Goal: Task Accomplishment & Management: Complete application form

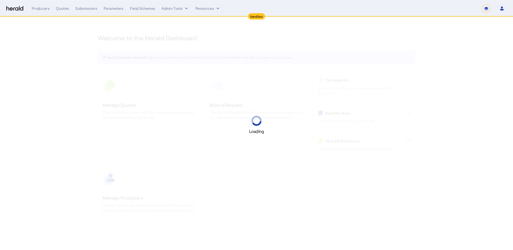
select select "*******"
select select "pfm_2v8p_herald_api"
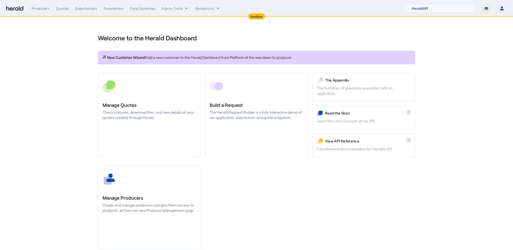
click at [489, 10] on select "**********" at bounding box center [485, 8] width 9 height 8
select select "**********"
click at [482, 4] on select "**********" at bounding box center [485, 8] width 9 height 8
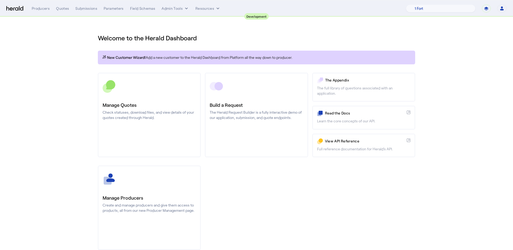
click at [70, 63] on section "Welcome to the Herald Dashboard New Customer Wizard! Add a new customer to the …" at bounding box center [256, 139] width 513 height 244
click at [61, 7] on div "Quotes" at bounding box center [62, 8] width 13 height 5
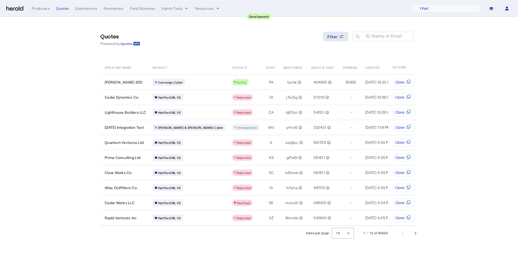
click at [340, 32] on span at bounding box center [335, 36] width 25 height 13
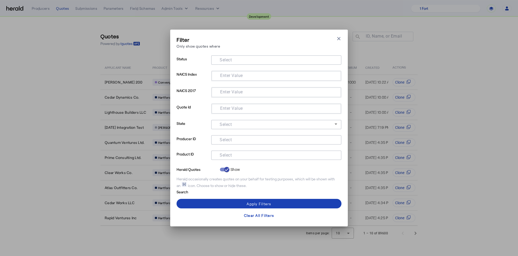
click at [241, 157] on input "Select" at bounding box center [275, 154] width 120 height 6
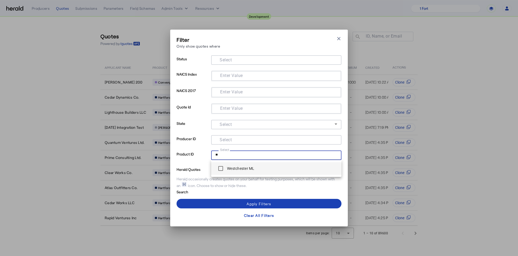
type input "**"
click at [228, 168] on label "Westchester ML" at bounding box center [240, 168] width 29 height 5
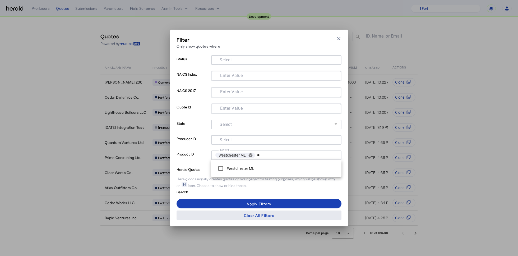
click at [243, 210] on span at bounding box center [259, 215] width 165 height 13
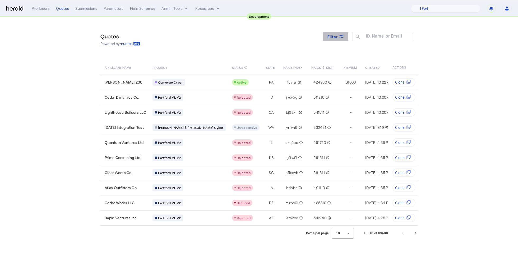
click at [334, 38] on span "Filter" at bounding box center [332, 37] width 11 height 6
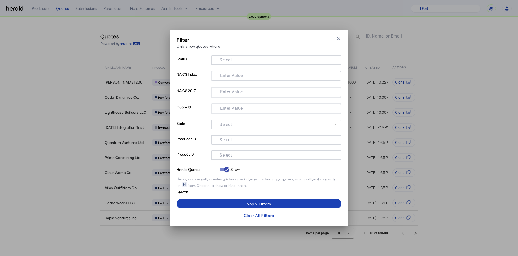
click at [229, 157] on mat-label "Select" at bounding box center [226, 154] width 12 height 5
click at [229, 157] on input "Select" at bounding box center [275, 154] width 120 height 6
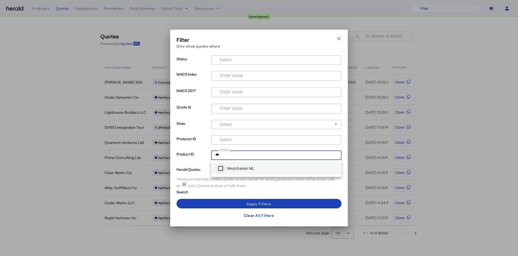
type input "***"
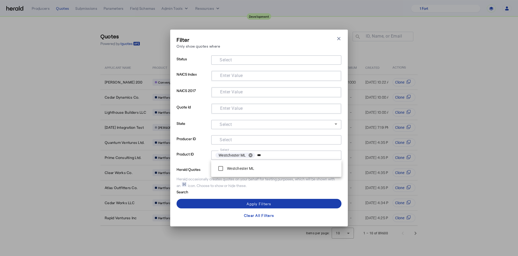
click at [220, 202] on span at bounding box center [259, 203] width 165 height 13
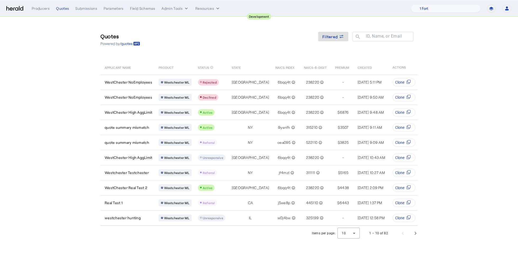
click at [80, 129] on section "Quotes Powered by /quotes Filtered ID, Name, or Email search APPLICANT NAME PRO…" at bounding box center [259, 129] width 518 height 224
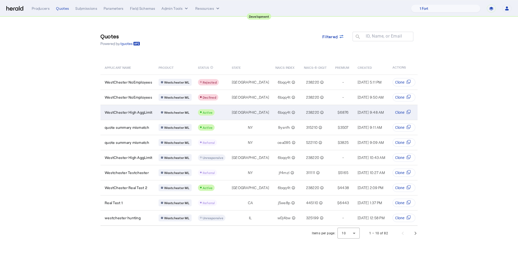
click at [139, 112] on span "WestChester High AggLimit" at bounding box center [129, 112] width 48 height 5
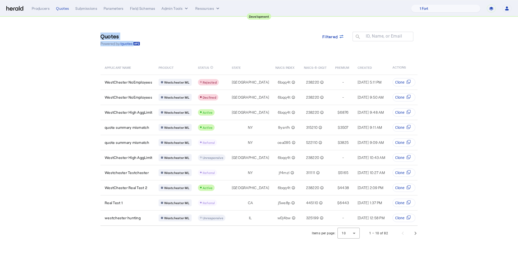
drag, startPoint x: 150, startPoint y: 46, endPoint x: 97, endPoint y: 34, distance: 54.7
click at [97, 34] on div "Quotes Powered by /quotes Filtered ID, Name, or Email search APPLICANT NAME PRO…" at bounding box center [259, 121] width 338 height 209
click at [170, 49] on div "Quotes Powered by /quotes Filtered ID, Name, or Email search" at bounding box center [258, 39] width 317 height 24
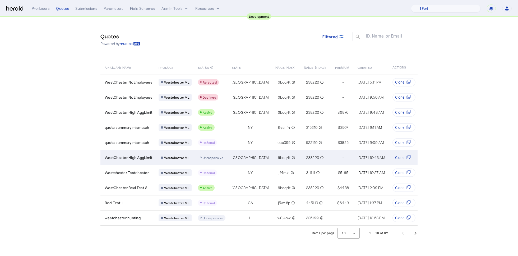
click at [228, 152] on td "[GEOGRAPHIC_DATA]" at bounding box center [250, 157] width 44 height 15
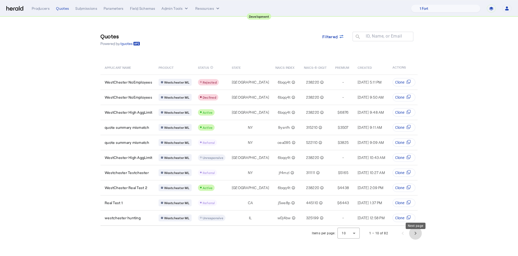
click at [416, 239] on span "Next page" at bounding box center [415, 233] width 13 height 13
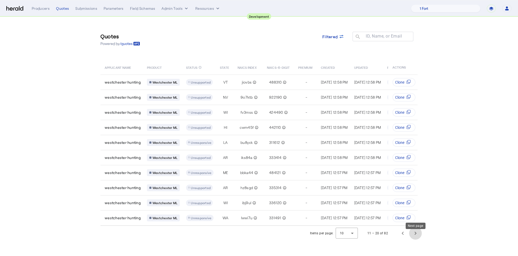
click at [416, 239] on span "Next page" at bounding box center [415, 233] width 13 height 13
click at [408, 239] on span "Previous page" at bounding box center [402, 233] width 13 height 13
click at [403, 239] on span "Previous page" at bounding box center [402, 233] width 13 height 13
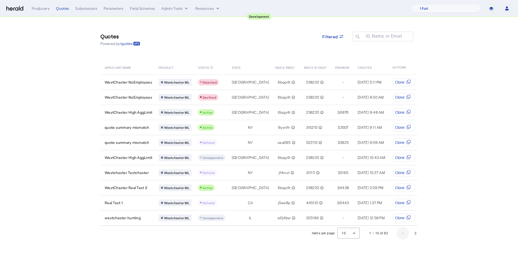
click at [403, 239] on div "1 – 10 of 82" at bounding box center [392, 233] width 59 height 13
click at [36, 47] on section "Quotes Powered by /quotes Filtered ID, Name, or Email search APPLICANT NAME PRO…" at bounding box center [259, 129] width 518 height 224
click at [21, 6] on img at bounding box center [14, 8] width 17 height 5
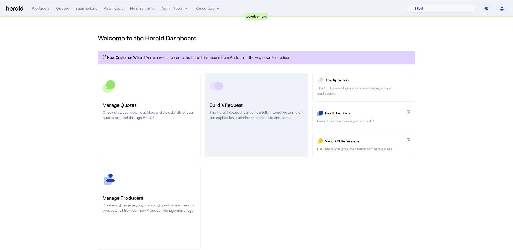
click at [229, 135] on link "Build a Request The Herald Request Builder is a fully interactive demo of our a…" at bounding box center [256, 115] width 103 height 85
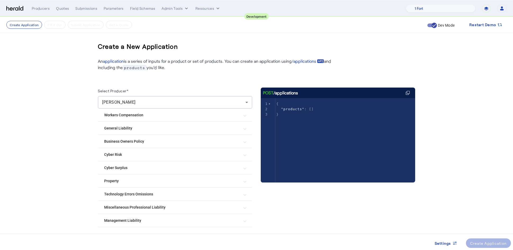
scroll to position [17, 0]
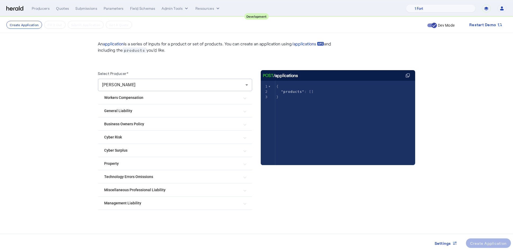
click at [251, 209] on mat-expansion-panel-header "Management Liability" at bounding box center [175, 203] width 154 height 13
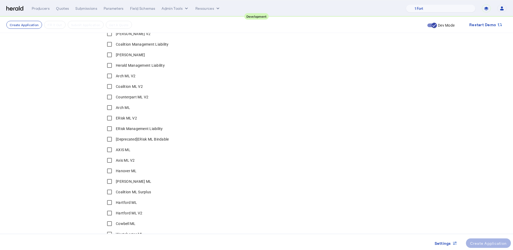
scroll to position [248, 0]
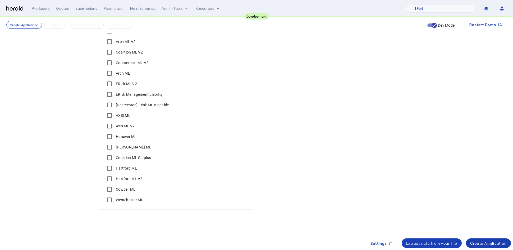
click at [479, 242] on div "Create Application" at bounding box center [488, 244] width 37 height 6
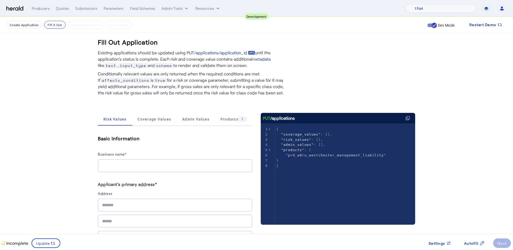
click at [124, 164] on input "Business name*" at bounding box center [175, 166] width 146 height 6
type input "**********"
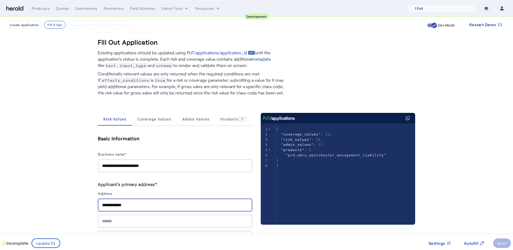
type input "**********"
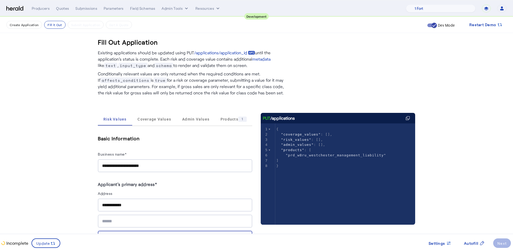
type input "******"
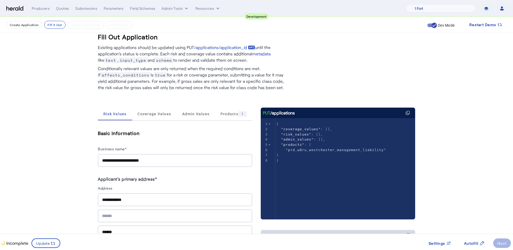
type input "*"
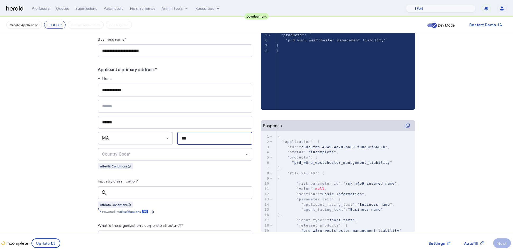
scroll to position [110, 0]
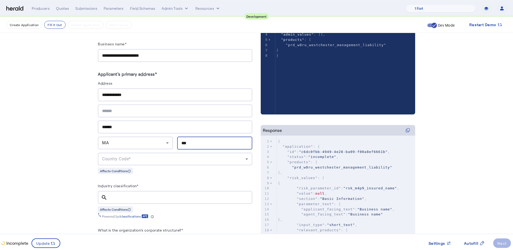
type input "***"
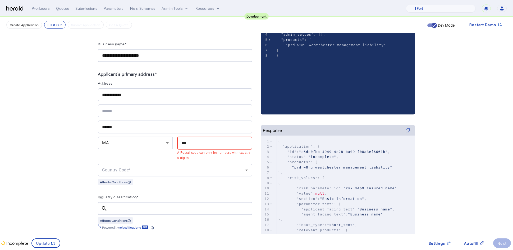
click at [124, 99] on div "**********" at bounding box center [175, 95] width 146 height 13
click at [123, 95] on input "**********" at bounding box center [175, 95] width 146 height 6
type input "**********"
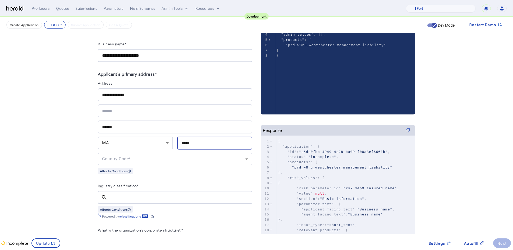
type input "*****"
click at [118, 195] on input "Industry classification*" at bounding box center [180, 198] width 136 height 6
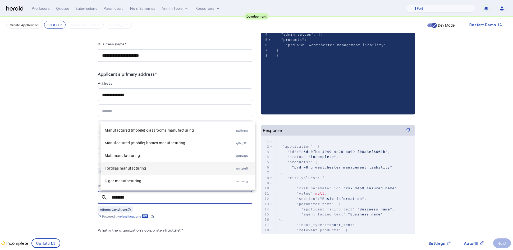
type input "********"
click at [190, 167] on span "Tortillas manufacturing" at bounding box center [170, 168] width 131 height 6
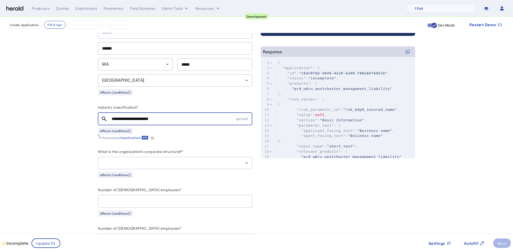
scroll to position [0, 0]
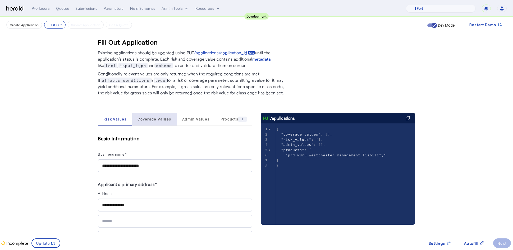
click at [159, 118] on span "Coverage Values" at bounding box center [154, 120] width 34 height 4
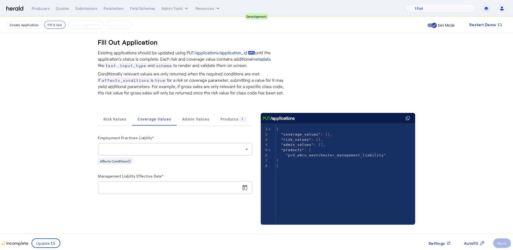
click at [169, 149] on div at bounding box center [173, 149] width 143 height 6
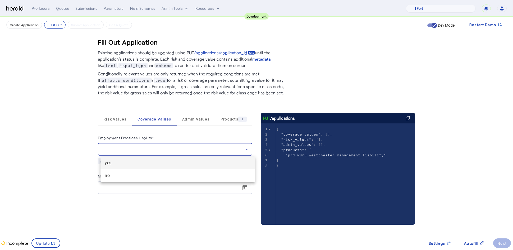
click at [162, 162] on span "yes" at bounding box center [178, 163] width 146 height 6
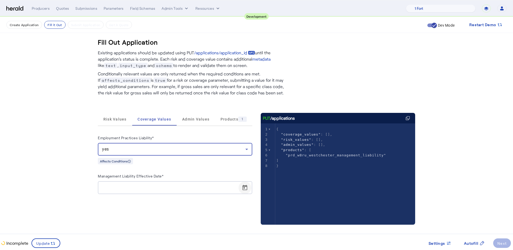
click at [245, 188] on span "Open calendar" at bounding box center [244, 188] width 13 height 13
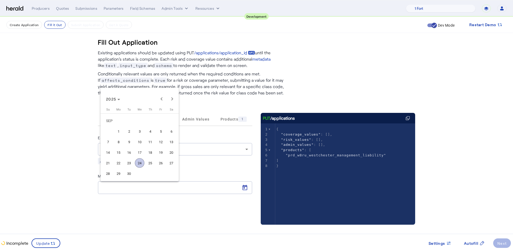
click at [117, 173] on span "29" at bounding box center [119, 174] width 10 height 10
type input "**********"
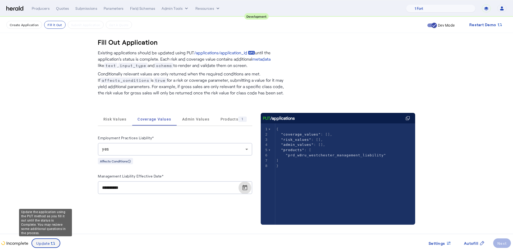
click at [47, 242] on span "Update" at bounding box center [43, 244] width 14 height 6
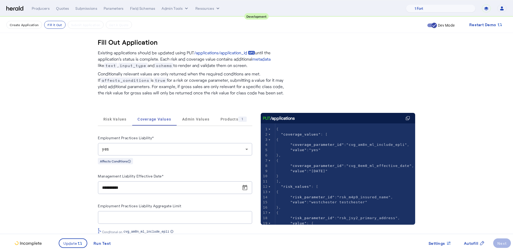
click at [80, 139] on fill-application-step "**********" at bounding box center [256, 198] width 513 height 363
click at [161, 211] on div at bounding box center [175, 217] width 146 height 13
type input "**********"
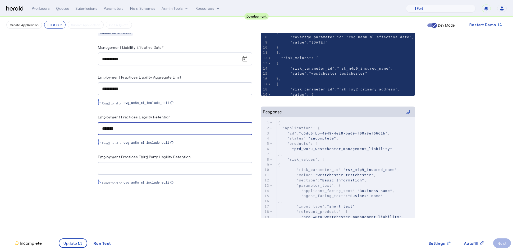
type input "*******"
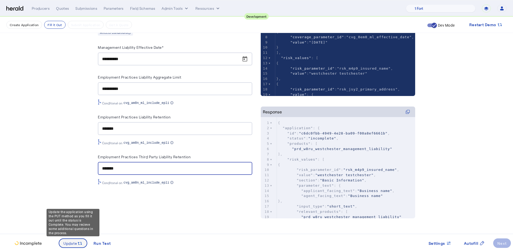
type input "*******"
click at [71, 243] on span "Update" at bounding box center [70, 244] width 14 height 6
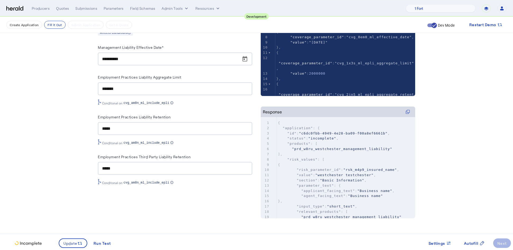
click at [67, 168] on fill-application-step "**********" at bounding box center [256, 69] width 513 height 363
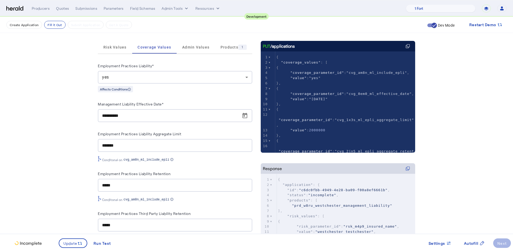
scroll to position [58, 0]
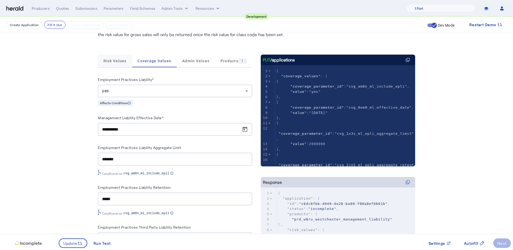
click at [112, 60] on span "Risk Values" at bounding box center [114, 61] width 23 height 4
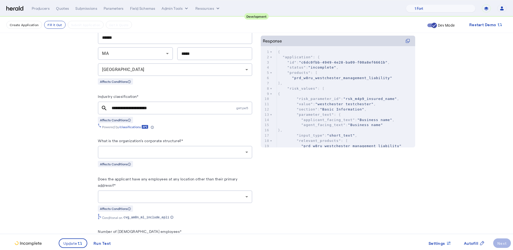
scroll to position [214, 0]
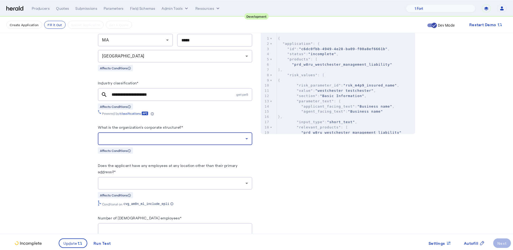
click at [168, 140] on div at bounding box center [173, 139] width 143 height 6
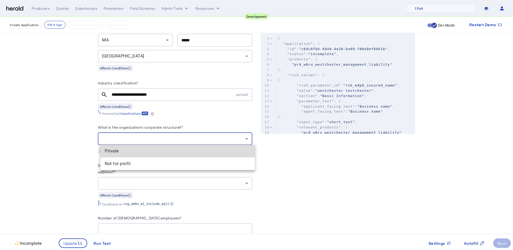
click at [124, 152] on span "Private" at bounding box center [178, 151] width 146 height 6
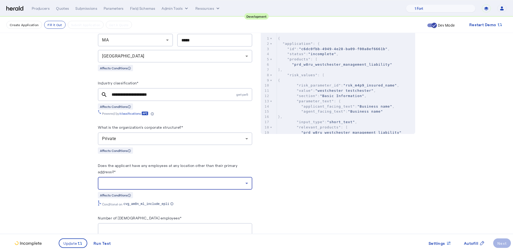
click at [200, 180] on div at bounding box center [173, 183] width 143 height 6
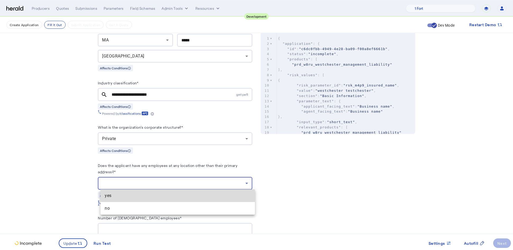
click at [157, 196] on span "yes" at bounding box center [178, 196] width 146 height 6
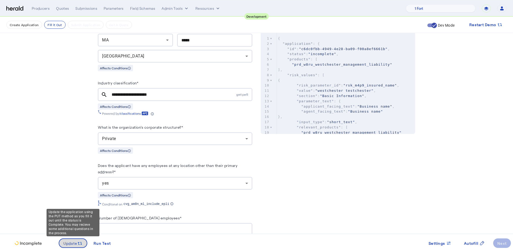
click at [72, 243] on span "Update" at bounding box center [70, 244] width 14 height 6
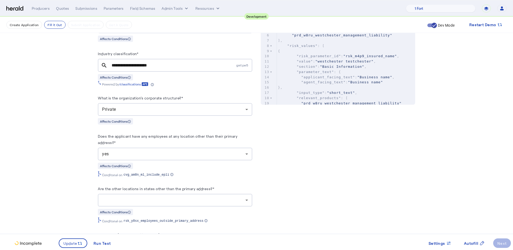
scroll to position [256, 0]
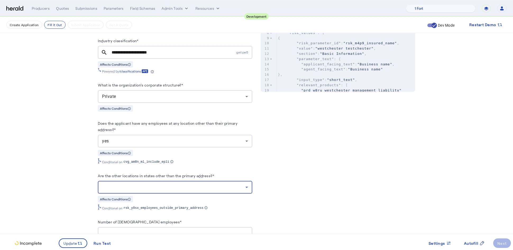
click at [179, 185] on div at bounding box center [173, 187] width 143 height 6
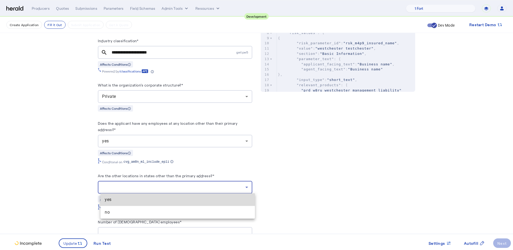
click at [153, 197] on mat-option "yes" at bounding box center [177, 200] width 154 height 13
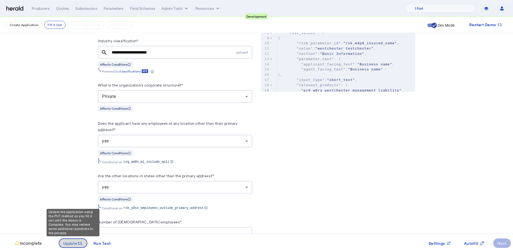
click at [73, 243] on span "Update" at bounding box center [70, 244] width 14 height 6
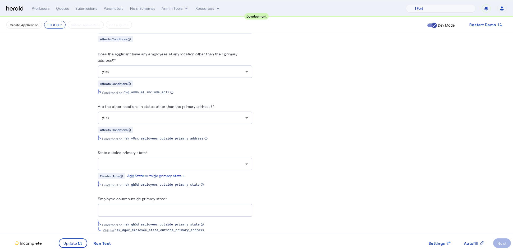
scroll to position [326, 0]
click at [171, 157] on div at bounding box center [175, 163] width 146 height 13
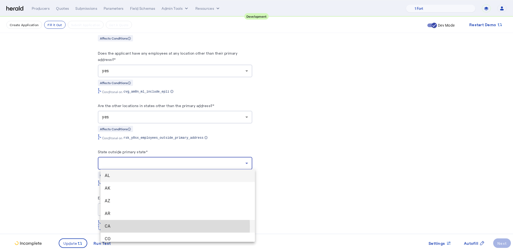
click at [130, 227] on span "CA" at bounding box center [178, 227] width 146 height 6
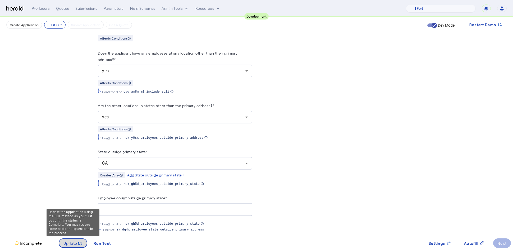
click at [78, 245] on icon at bounding box center [79, 243] width 5 height 5
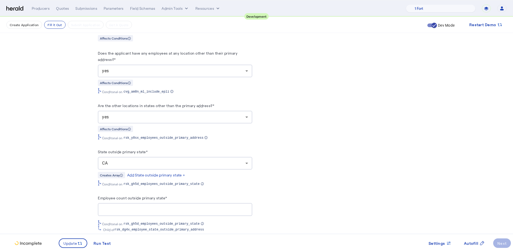
click at [75, 181] on fill-application-step "**********" at bounding box center [256, 240] width 513 height 1099
click at [166, 175] on div "Add State outside primary state +" at bounding box center [156, 175] width 58 height 5
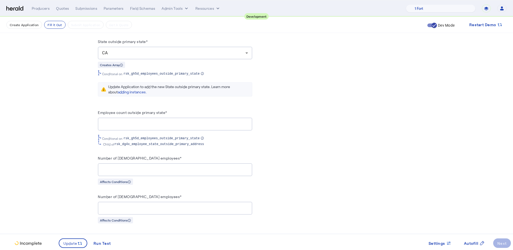
scroll to position [442, 0]
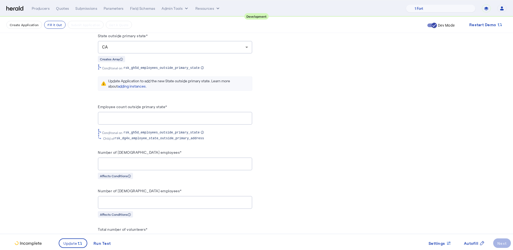
click at [160, 116] on input "Employee count outside primary state*" at bounding box center [175, 118] width 146 height 6
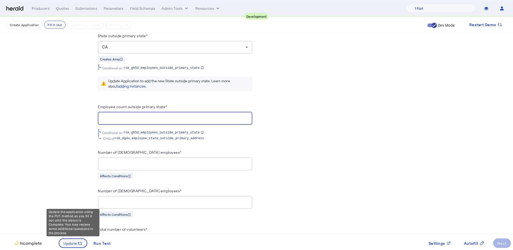
type input "**"
click at [71, 243] on span "Update" at bounding box center [70, 244] width 14 height 6
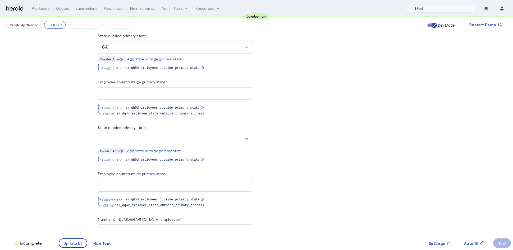
scroll to position [0, 0]
click at [185, 140] on div at bounding box center [173, 139] width 143 height 6
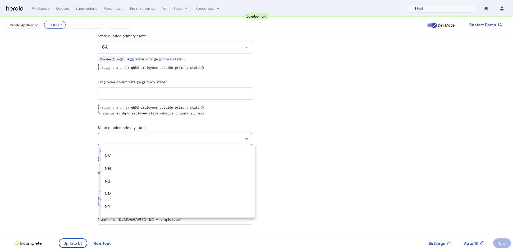
scroll to position [354, 0]
click at [158, 206] on span "NY" at bounding box center [178, 204] width 146 height 6
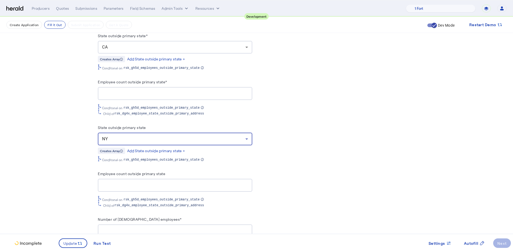
click at [125, 184] on input "Employee count outside primary state" at bounding box center [175, 186] width 146 height 6
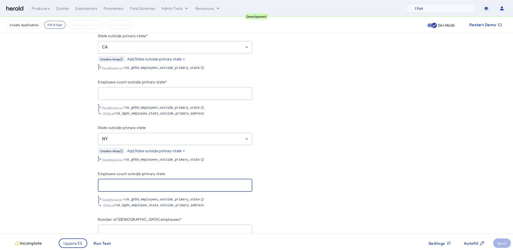
type input "**"
click at [155, 230] on input "Number of [DEMOGRAPHIC_DATA] employees*" at bounding box center [175, 231] width 146 height 6
type input "*"
type input "***"
click at [299, 192] on div "PUT /applications xxxxxxxxxx 8 36 1 { 2 "coverage_values" : [ 3 { 4 "coverage_p…" at bounding box center [338, 208] width 154 height 1074
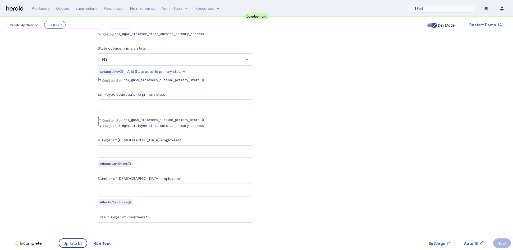
scroll to position [538, 0]
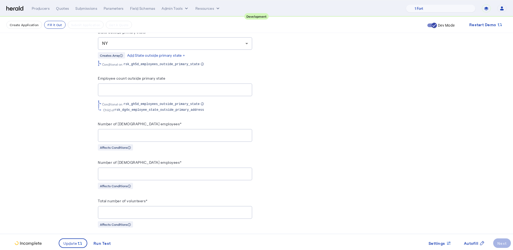
click at [196, 171] on input "Number of [DEMOGRAPHIC_DATA] employees*" at bounding box center [175, 174] width 146 height 6
type input "**"
type input "*"
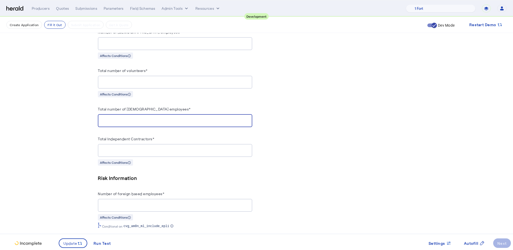
scroll to position [673, 0]
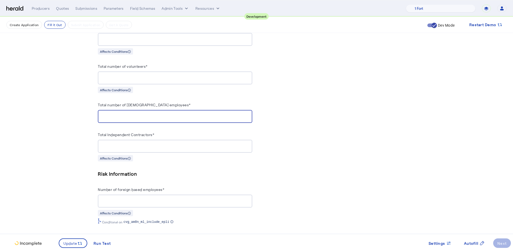
type input "*"
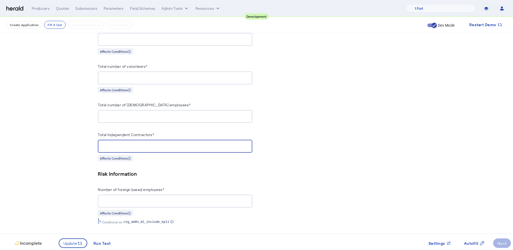
type input "*"
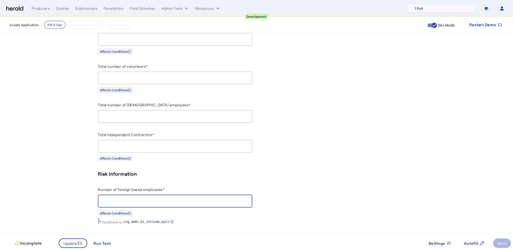
type input "*"
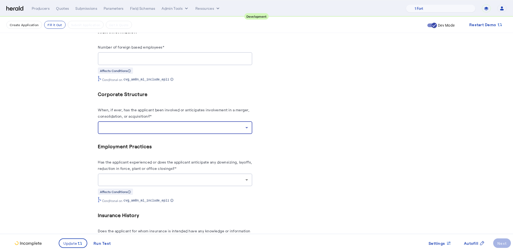
click at [238, 125] on div at bounding box center [173, 128] width 143 height 6
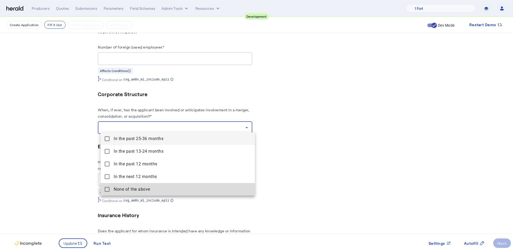
click at [106, 186] on above "None of the above" at bounding box center [177, 189] width 154 height 13
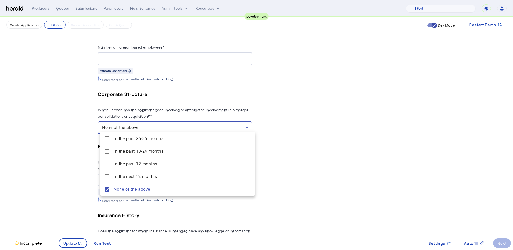
click at [77, 173] on div at bounding box center [256, 125] width 513 height 250
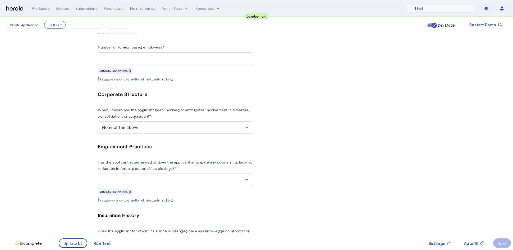
click at [182, 180] on div at bounding box center [173, 180] width 143 height 6
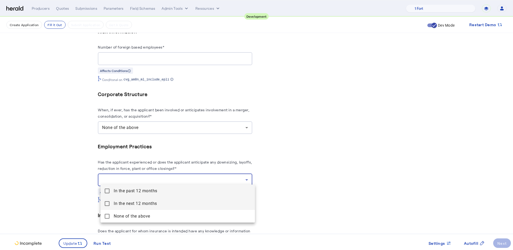
click at [108, 205] on mat-pseudo-checkbox at bounding box center [107, 204] width 5 height 5
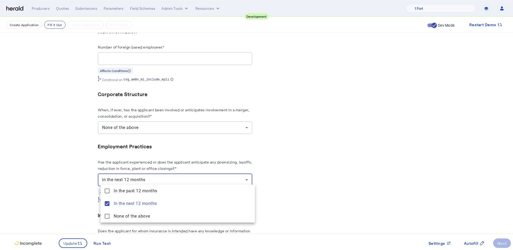
click at [59, 195] on div at bounding box center [256, 125] width 513 height 250
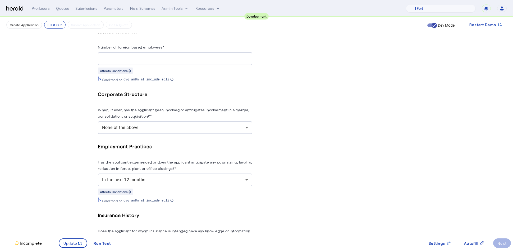
click at [170, 169] on herald-label "Has the applicant experienced or does the applicant anticipate any downsizing, …" at bounding box center [175, 166] width 154 height 15
click at [170, 177] on div "In the next 12 months" at bounding box center [173, 180] width 143 height 6
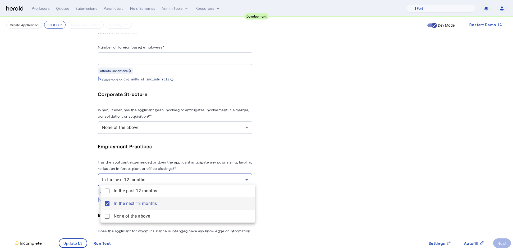
click at [108, 203] on mat-pseudo-checkbox at bounding box center [107, 204] width 5 height 5
click at [108, 193] on mat-pseudo-checkbox at bounding box center [107, 191] width 5 height 5
click at [75, 243] on div at bounding box center [256, 125] width 513 height 250
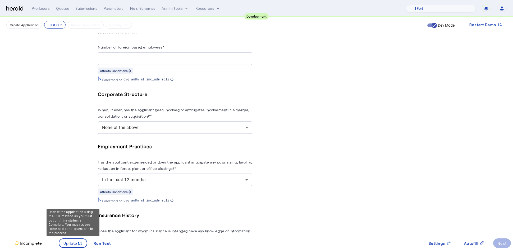
click at [75, 243] on span "Update" at bounding box center [70, 244] width 14 height 6
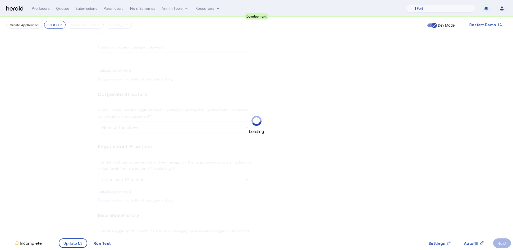
scroll to position [0, 0]
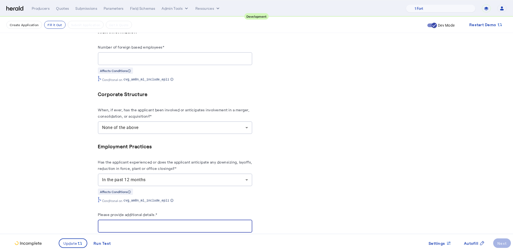
click at [153, 225] on input "Please provide additional details.*" at bounding box center [175, 227] width 146 height 6
type input "**********"
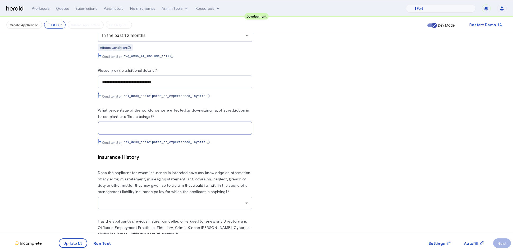
type input "*"
click at [211, 201] on div at bounding box center [173, 203] width 143 height 6
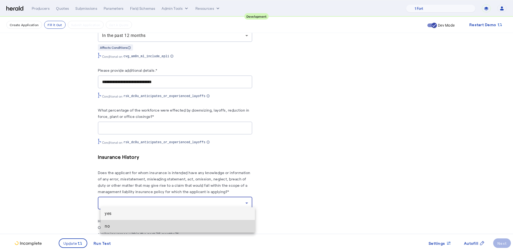
click at [166, 225] on span "no" at bounding box center [178, 227] width 146 height 6
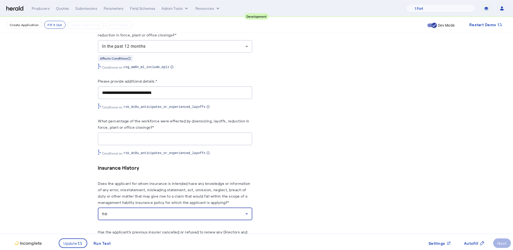
scroll to position [1040, 0]
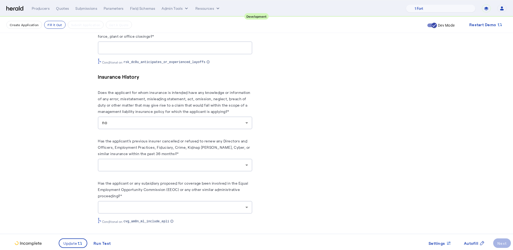
click at [206, 168] on div at bounding box center [175, 165] width 146 height 13
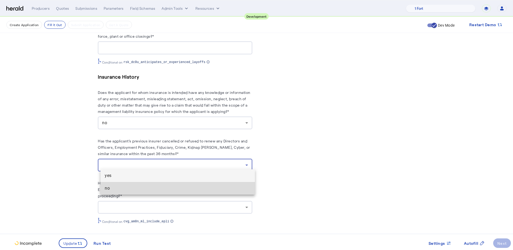
click at [165, 192] on span "no" at bounding box center [178, 188] width 146 height 6
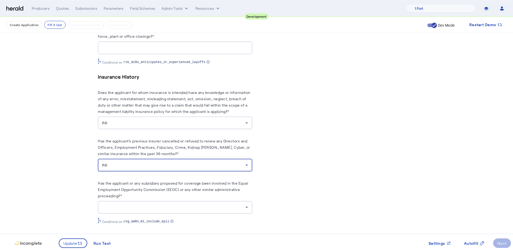
click at [215, 216] on div "Conditonal on cvg_am8n_ml_include_epli" at bounding box center [175, 220] width 154 height 8
click at [227, 205] on div at bounding box center [173, 208] width 143 height 6
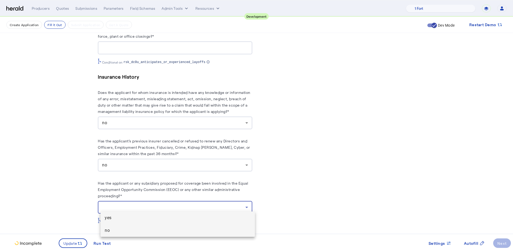
click at [166, 236] on mat-option "no" at bounding box center [177, 231] width 154 height 13
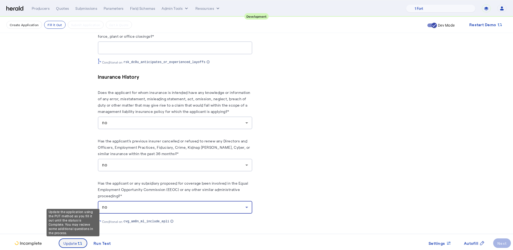
click at [75, 245] on span "Update" at bounding box center [70, 244] width 14 height 6
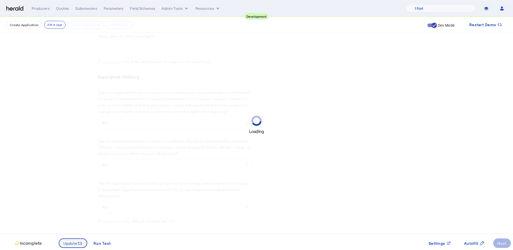
scroll to position [0, 0]
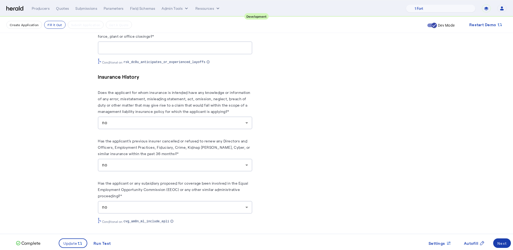
click at [502, 248] on span at bounding box center [502, 243] width 18 height 13
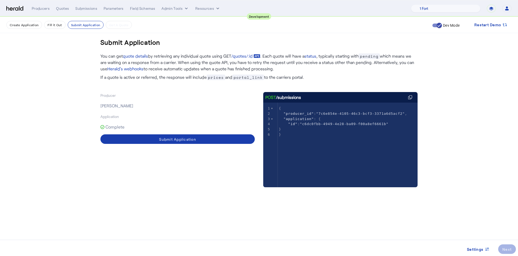
click at [197, 143] on span at bounding box center [177, 139] width 154 height 13
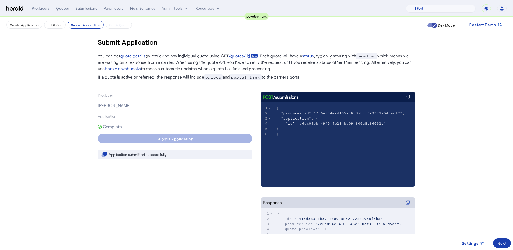
click at [500, 245] on div "Next" at bounding box center [501, 244] width 9 height 6
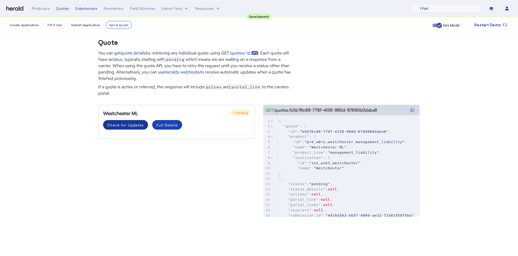
click at [129, 123] on div "Check for Updates" at bounding box center [125, 125] width 36 height 6
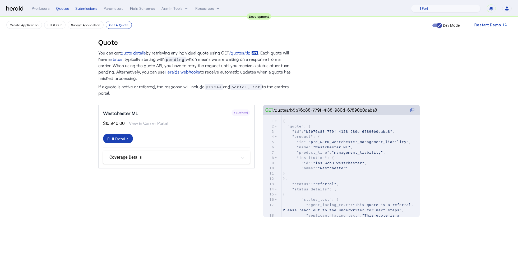
click at [224, 160] on mat-panel-title "Coverage Details" at bounding box center [173, 157] width 128 height 6
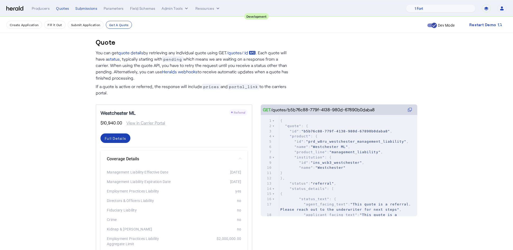
click at [224, 160] on mat-panel-title "Coverage Details" at bounding box center [171, 159] width 128 height 6
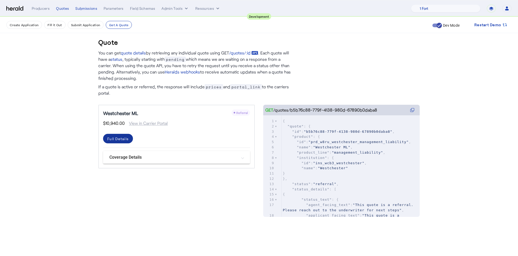
click at [122, 135] on span at bounding box center [118, 138] width 30 height 13
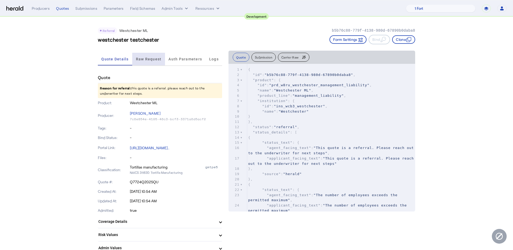
click at [151, 61] on span "Raw Request" at bounding box center [149, 59] width 26 height 4
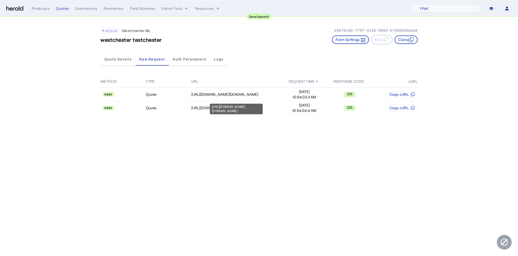
click at [222, 108] on div "[URL][DOMAIN_NAME][DOMAIN_NAME]" at bounding box center [236, 109] width 53 height 11
click at [269, 105] on div "[URL][DOMAIN_NAME][DOMAIN_NAME]" at bounding box center [236, 107] width 90 height 5
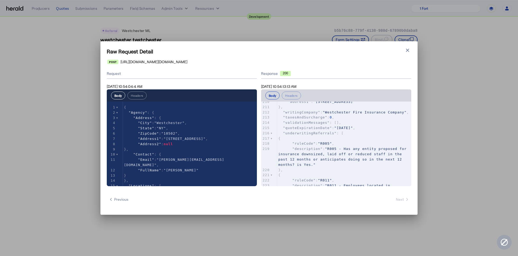
click at [407, 54] on h1 "Raw Request Detail" at bounding box center [259, 51] width 304 height 7
click at [406, 51] on icon "button" at bounding box center [407, 50] width 3 height 3
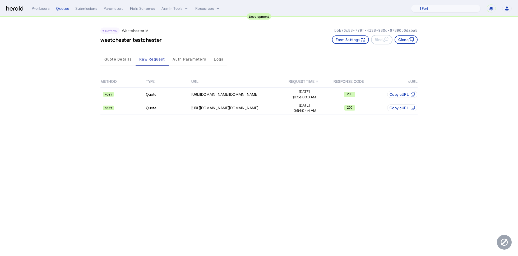
click at [226, 141] on body "**********" at bounding box center [259, 128] width 518 height 256
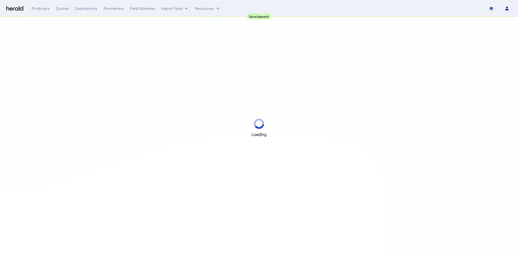
select select "pfm_2v8p_herald_api"
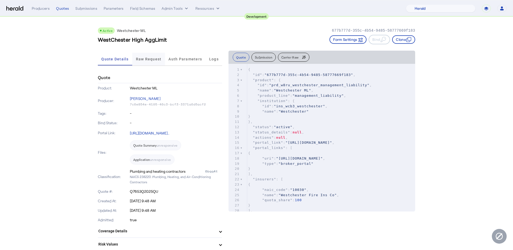
click at [153, 60] on span "Raw Request" at bounding box center [149, 59] width 26 height 4
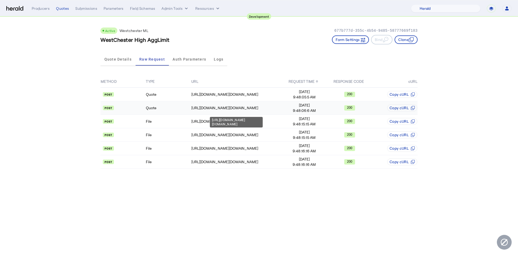
click at [229, 104] on td "[URL][DOMAIN_NAME][DOMAIN_NAME]" at bounding box center [236, 107] width 91 height 13
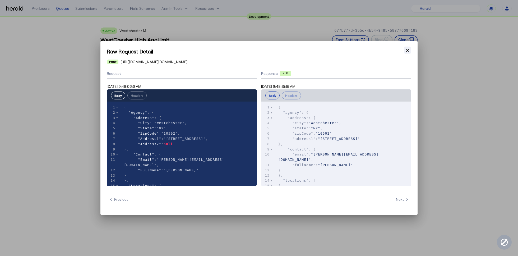
click at [409, 52] on icon "button" at bounding box center [407, 50] width 5 height 5
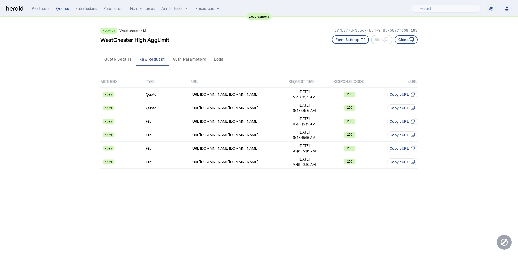
click at [457, 46] on app-quote-details "Active Westchester ML 677b777d-355c-4b54-9485-58777669f183 WestChester High Agg…" at bounding box center [259, 96] width 518 height 159
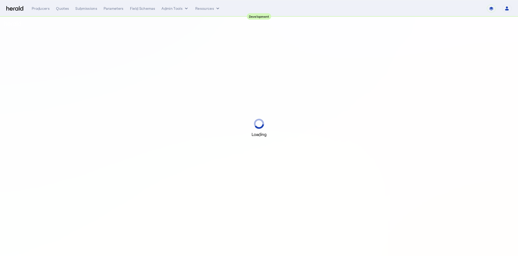
select select "pfm_2v8p_herald_api"
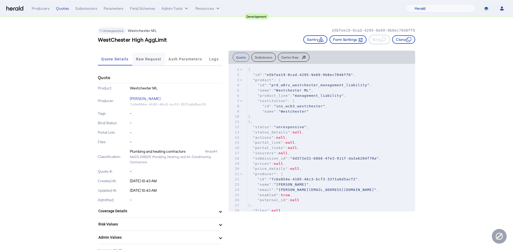
click at [156, 61] on span "Raw Request" at bounding box center [149, 59] width 26 height 13
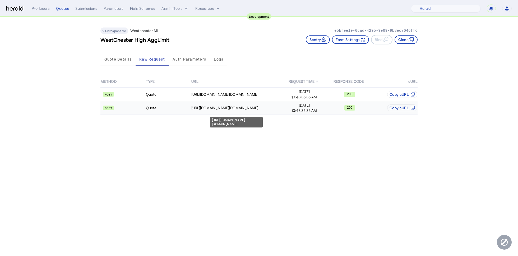
click at [274, 113] on td "[URL][DOMAIN_NAME][DOMAIN_NAME]" at bounding box center [236, 107] width 91 height 13
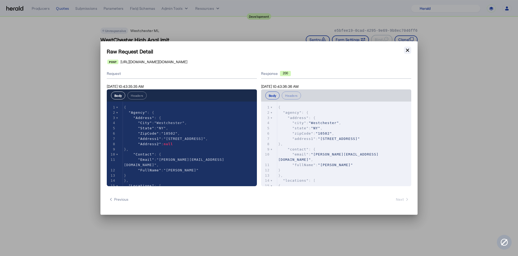
click at [408, 50] on icon "button" at bounding box center [407, 50] width 3 height 3
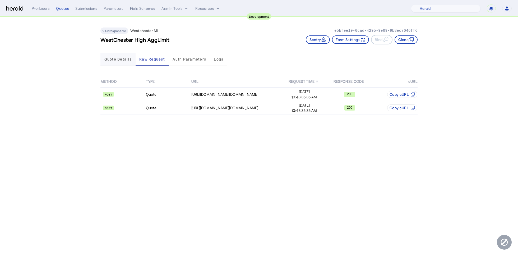
click at [120, 58] on span "Quote Details" at bounding box center [117, 59] width 27 height 4
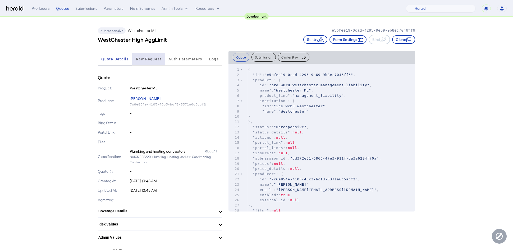
click at [137, 62] on div "Raw Request" at bounding box center [148, 59] width 33 height 13
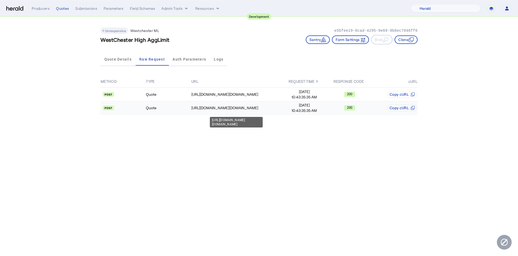
click at [262, 110] on div "[URL][DOMAIN_NAME][DOMAIN_NAME]" at bounding box center [236, 107] width 90 height 5
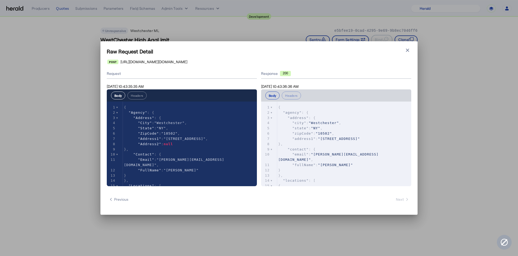
click at [369, 155] on pre ""email" : "duncan@heraldapi.com" ," at bounding box center [344, 157] width 134 height 11
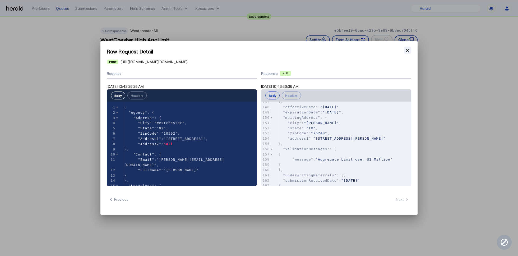
click at [407, 52] on icon "button" at bounding box center [407, 50] width 5 height 5
